Goal: Browse casually

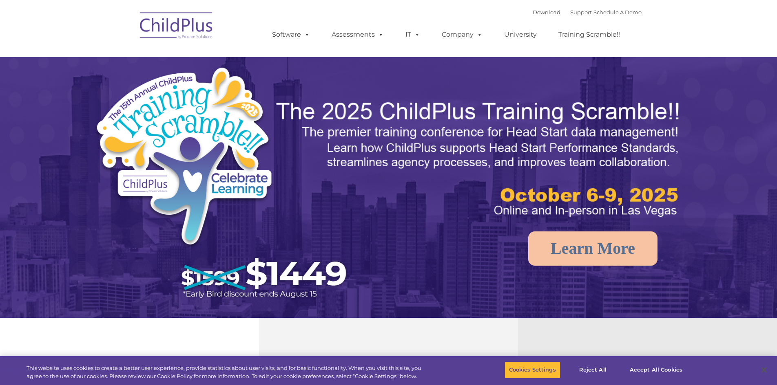
select select "MEDIUM"
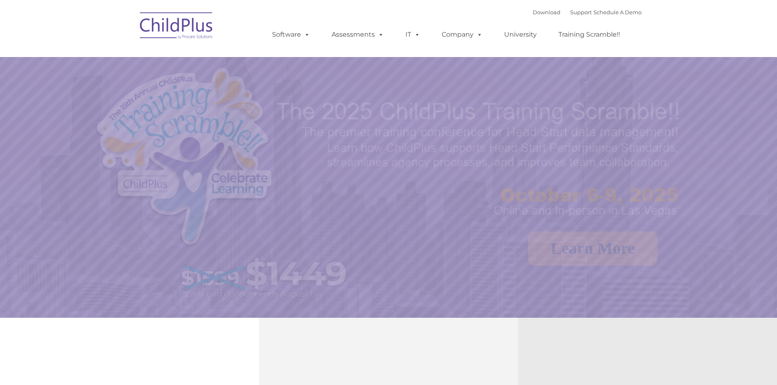
select select "MEDIUM"
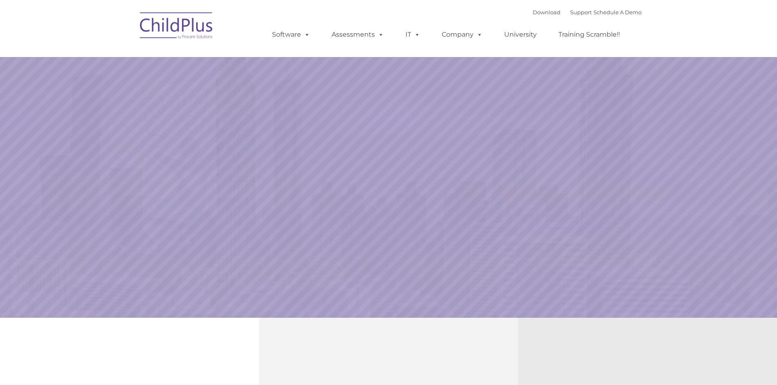
select select "MEDIUM"
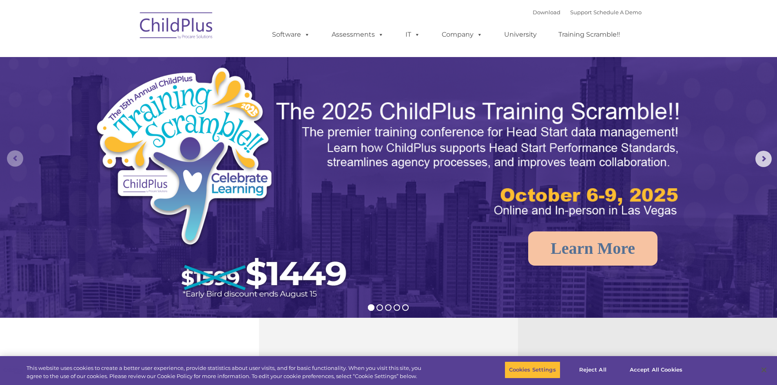
click at [13, 158] on rs-arrow at bounding box center [15, 159] width 16 height 16
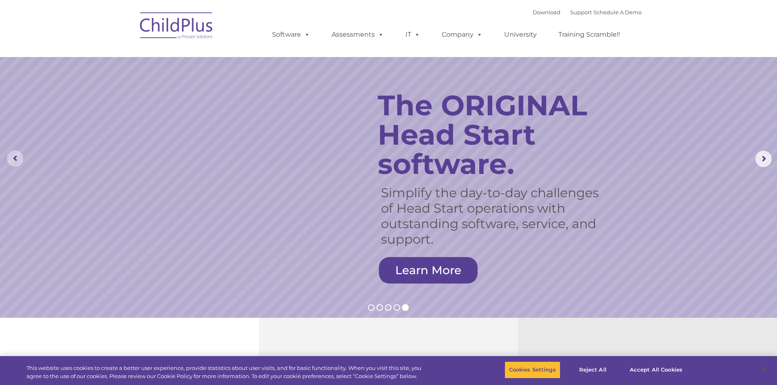
click at [13, 158] on rs-arrow at bounding box center [15, 159] width 16 height 16
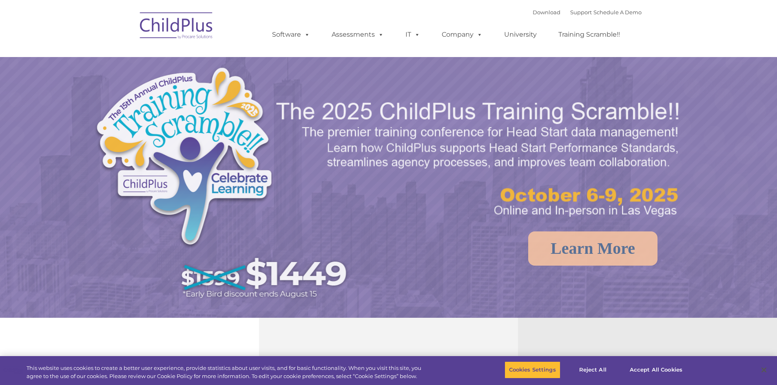
select select "MEDIUM"
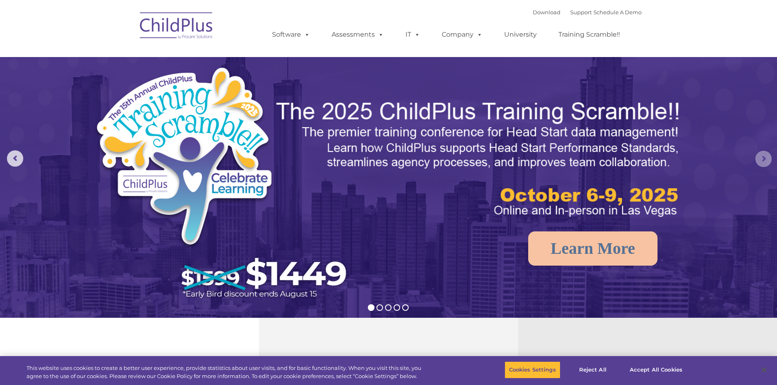
click at [760, 160] on rs-arrow at bounding box center [763, 159] width 16 height 16
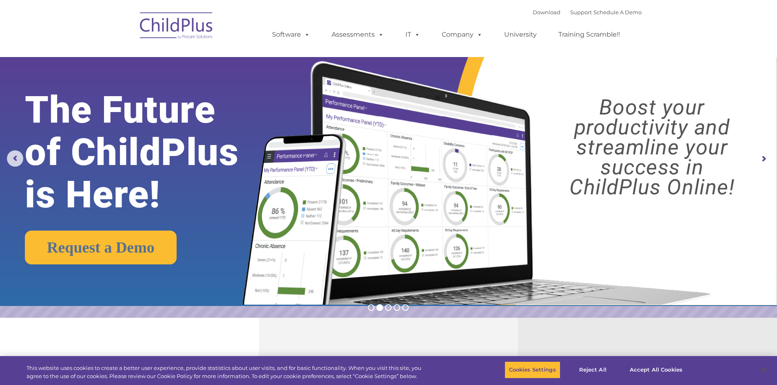
click at [760, 160] on rs-arrow at bounding box center [763, 159] width 16 height 16
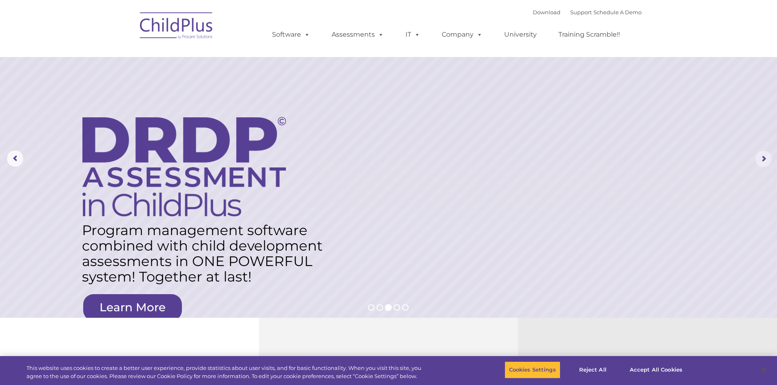
click at [760, 158] on rs-arrow at bounding box center [763, 159] width 16 height 16
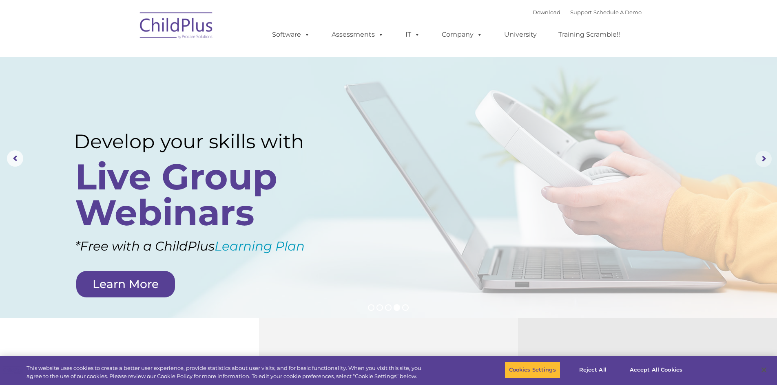
click at [760, 158] on rs-arrow at bounding box center [763, 159] width 16 height 16
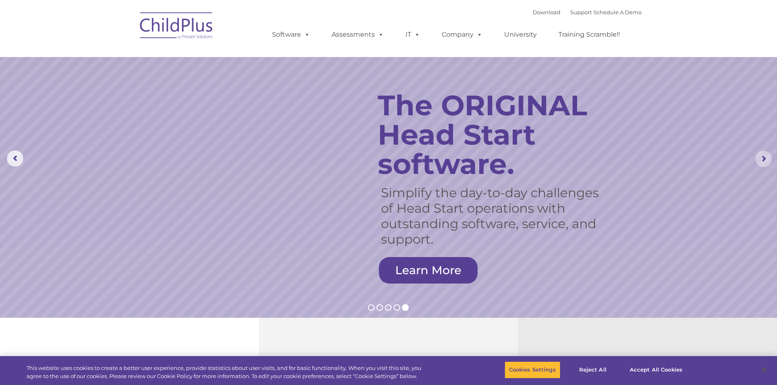
click at [762, 156] on rs-arrow at bounding box center [763, 159] width 16 height 16
